Goal: Information Seeking & Learning: Learn about a topic

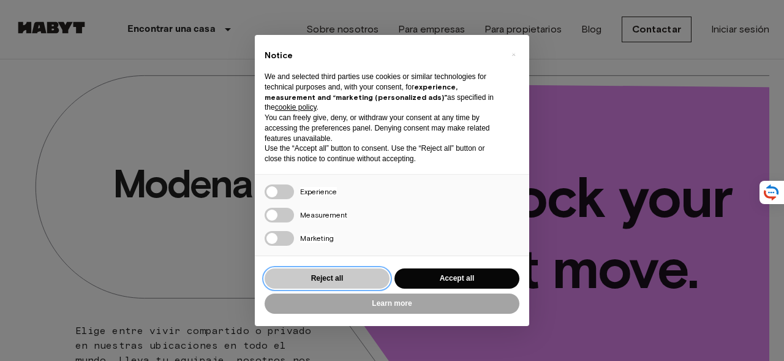
click at [346, 276] on button "Reject all" at bounding box center [327, 278] width 125 height 20
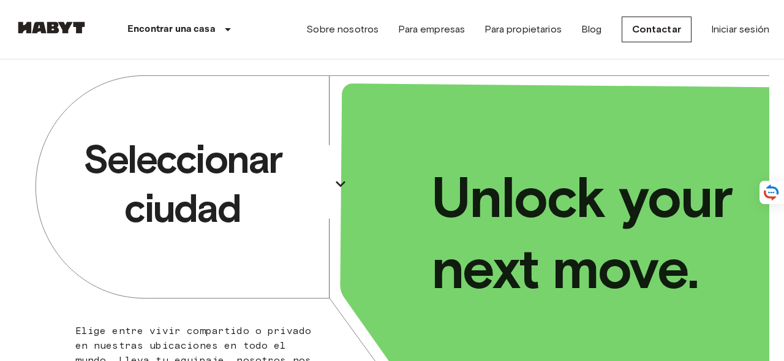
click at [289, 178] on p "Seleccionar ciudad" at bounding box center [182, 184] width 287 height 98
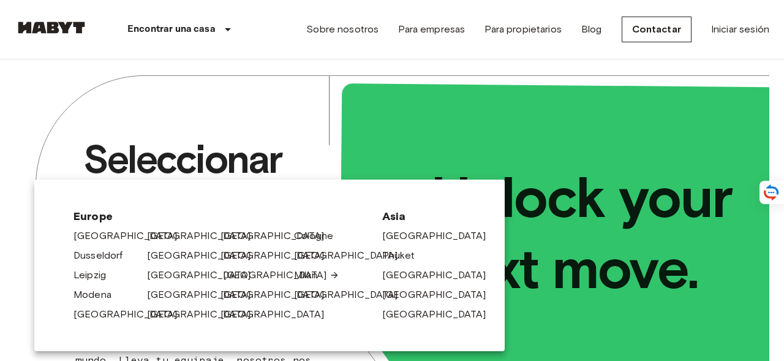
click at [233, 279] on link "[GEOGRAPHIC_DATA]" at bounding box center [281, 275] width 116 height 15
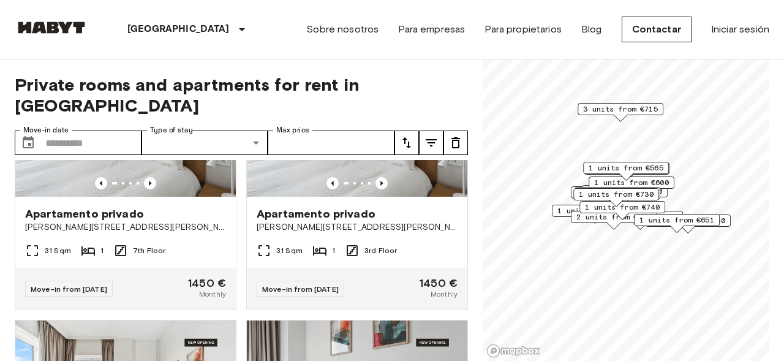
scroll to position [1217, 0]
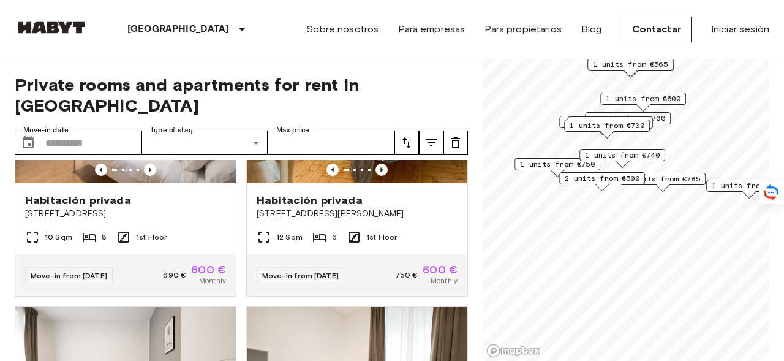
scroll to position [676, 0]
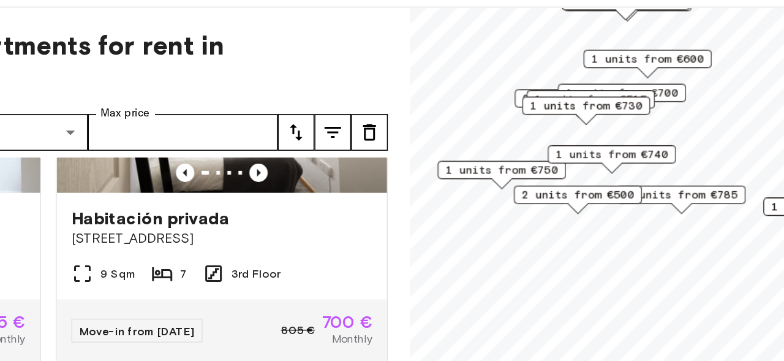
click at [583, 183] on span "2 units from €500" at bounding box center [594, 184] width 75 height 11
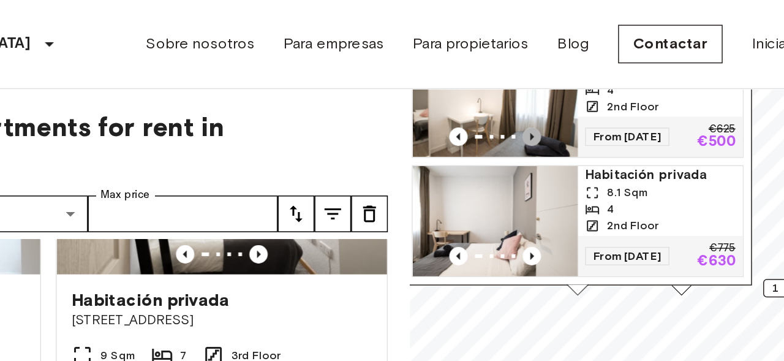
click at [564, 89] on icon "Previous image" at bounding box center [564, 91] width 12 height 12
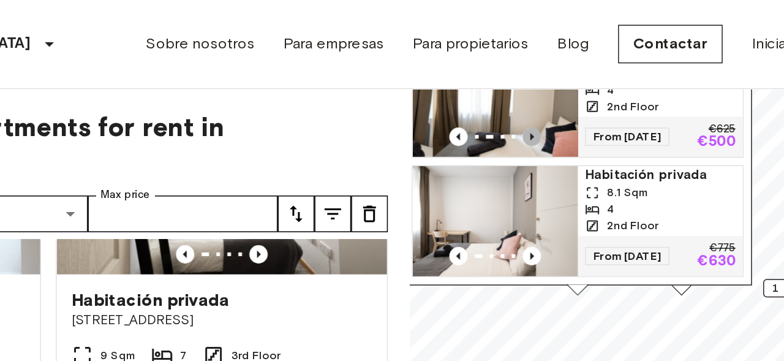
click at [564, 89] on icon "Previous image" at bounding box center [564, 91] width 12 height 12
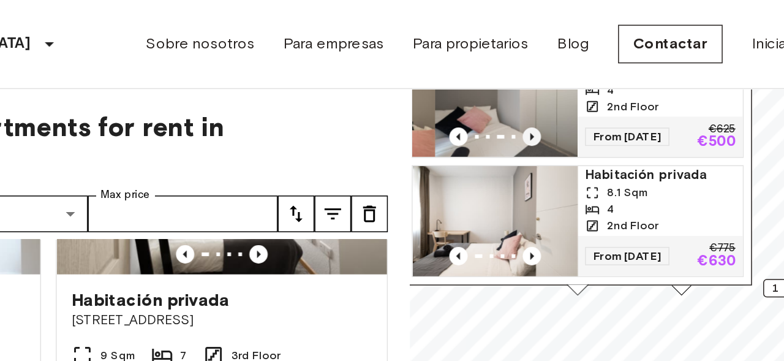
click at [564, 89] on icon "Previous image" at bounding box center [564, 91] width 12 height 12
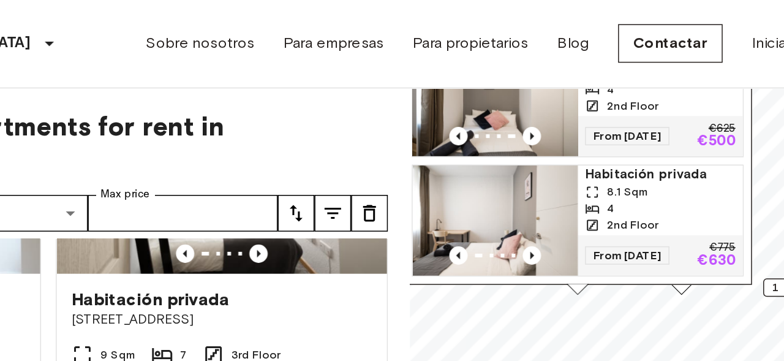
click at [571, 67] on img "Map marker" at bounding box center [542, 68] width 110 height 74
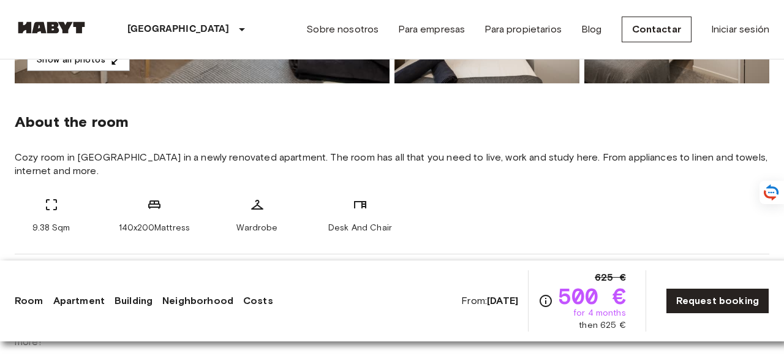
scroll to position [411, 0]
